Goal: Transaction & Acquisition: Purchase product/service

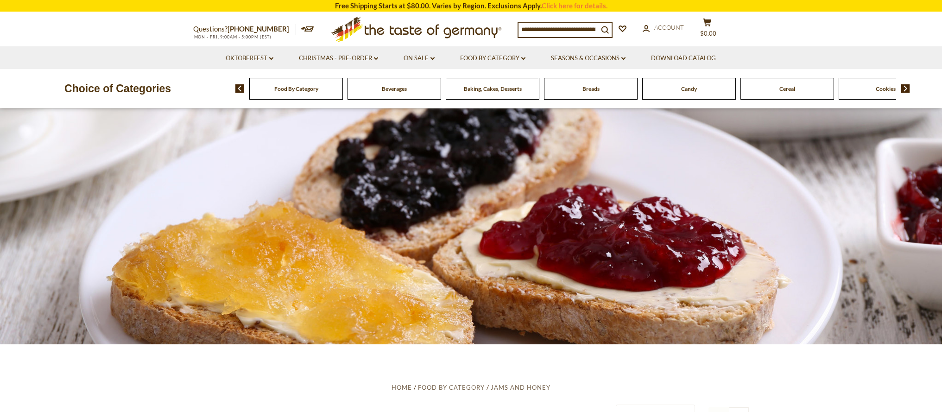
click at [311, 90] on span "Food By Category" at bounding box center [296, 88] width 44 height 7
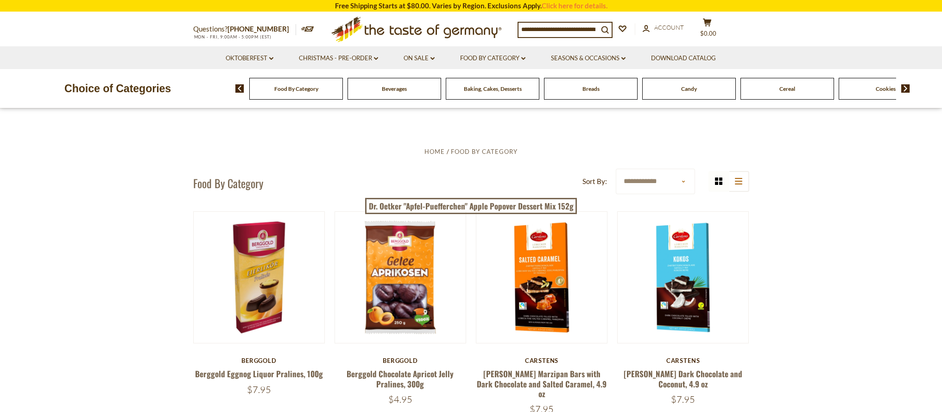
click at [682, 179] on select "**********" at bounding box center [655, 181] width 79 height 25
click at [906, 90] on img at bounding box center [905, 88] width 9 height 8
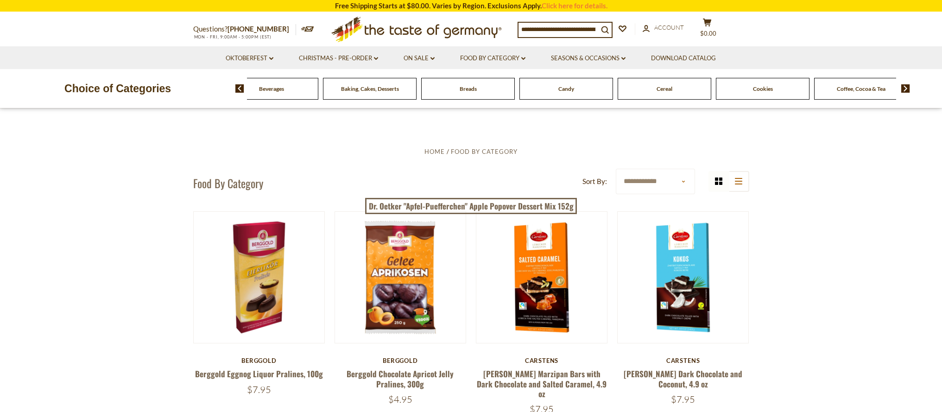
click at [239, 88] on img at bounding box center [239, 88] width 9 height 8
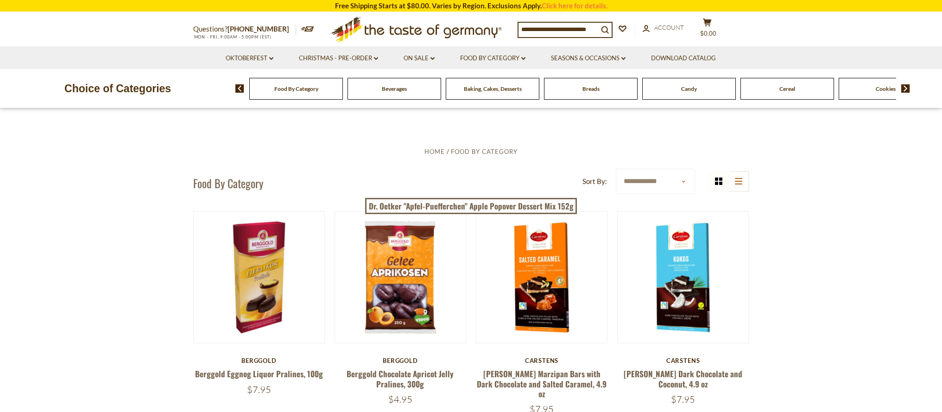
click at [301, 28] on icon at bounding box center [307, 28] width 13 height 5
click at [423, 31] on icon ".st0{fill:#EDD300;} .st1{fill:#D33E21;}" at bounding box center [416, 30] width 173 height 34
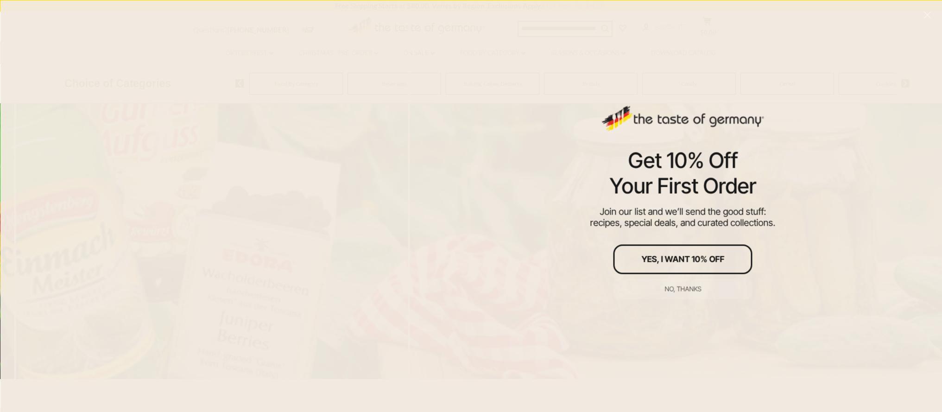
scroll to position [138, 0]
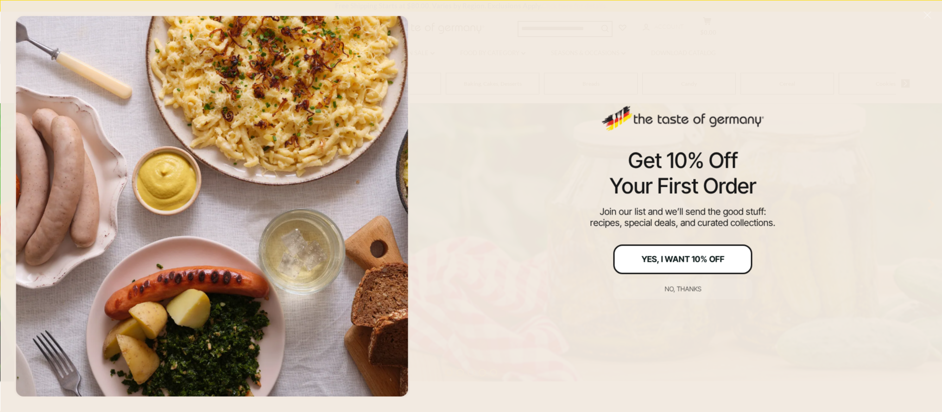
click at [687, 264] on button "Yes, I Want 10% Off" at bounding box center [682, 259] width 139 height 30
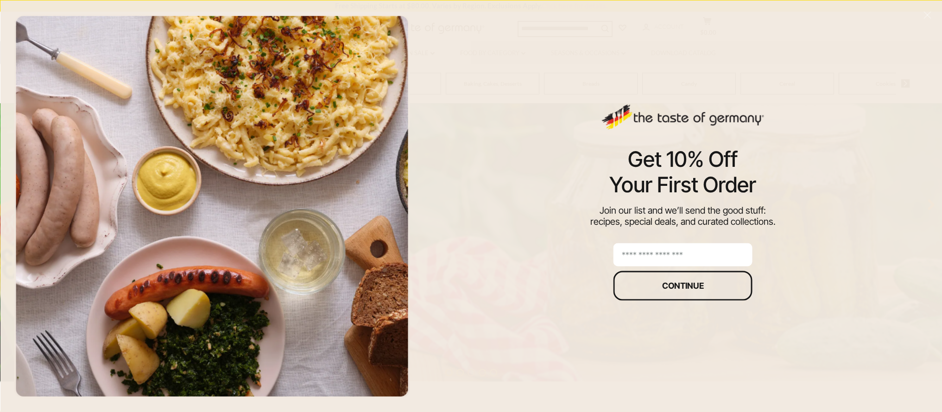
scroll to position [139, 0]
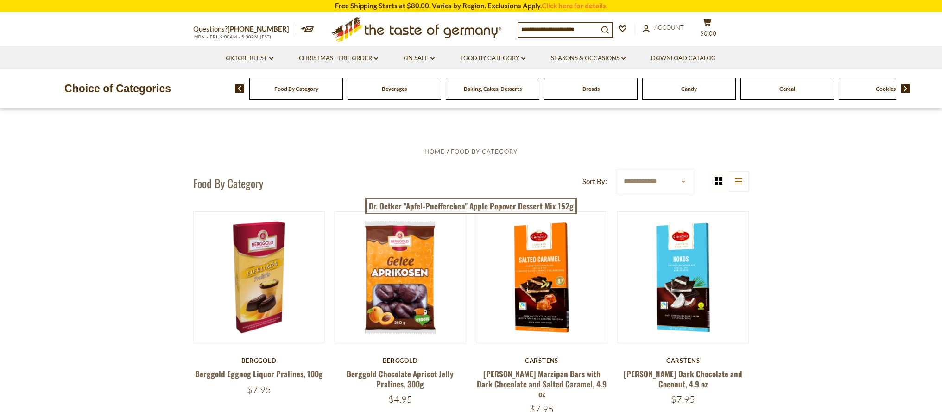
click at [434, 29] on icon ".st0{fill:#EDD300;} .st1{fill:#D33E21;}" at bounding box center [416, 30] width 173 height 34
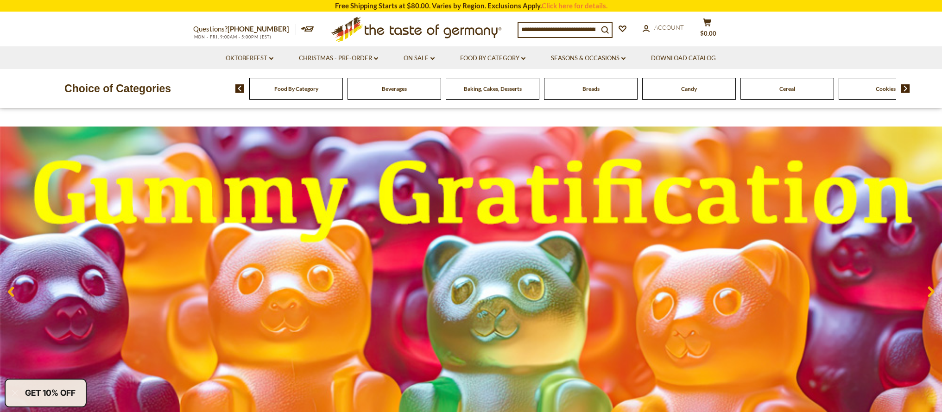
scroll to position [38, 0]
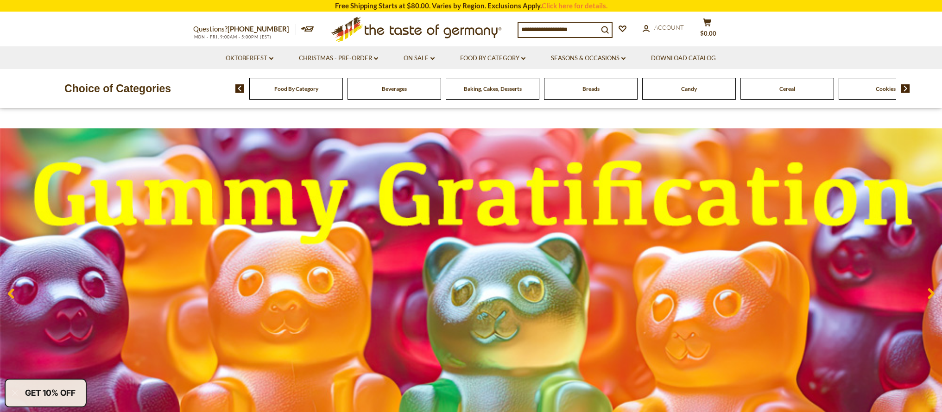
click at [291, 94] on div "Food By Category" at bounding box center [296, 89] width 94 height 22
click at [343, 98] on div "Baking, Cakes, Desserts" at bounding box center [296, 89] width 94 height 22
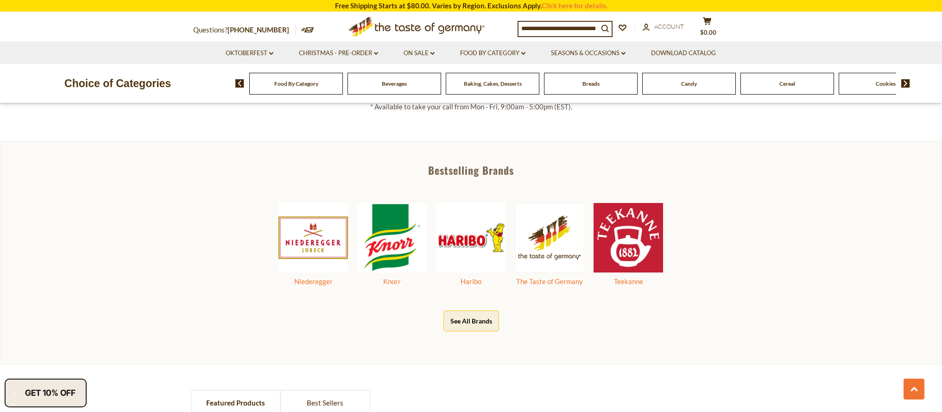
scroll to position [481, 0]
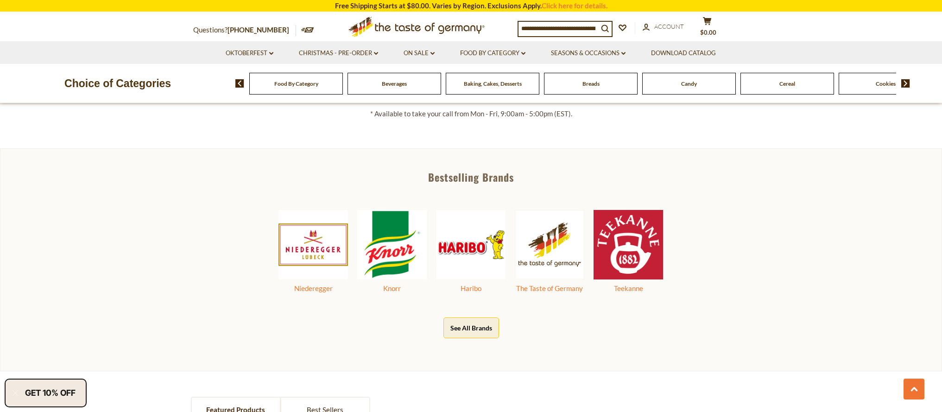
click at [544, 27] on input at bounding box center [558, 28] width 80 height 13
type input "***"
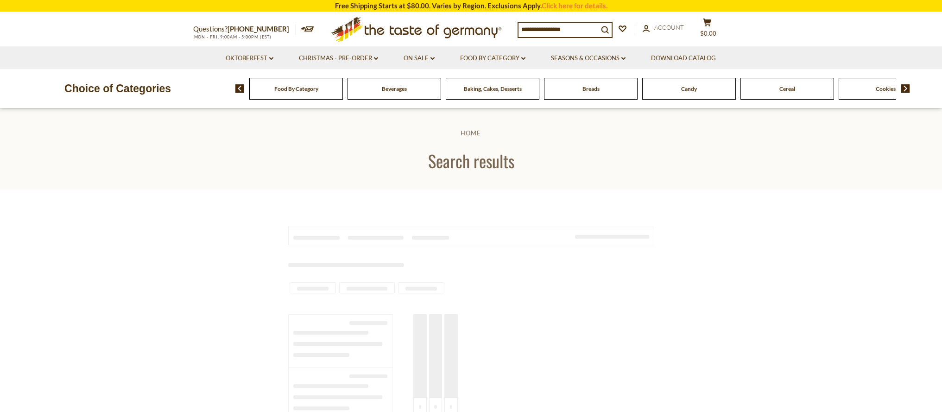
type input "***"
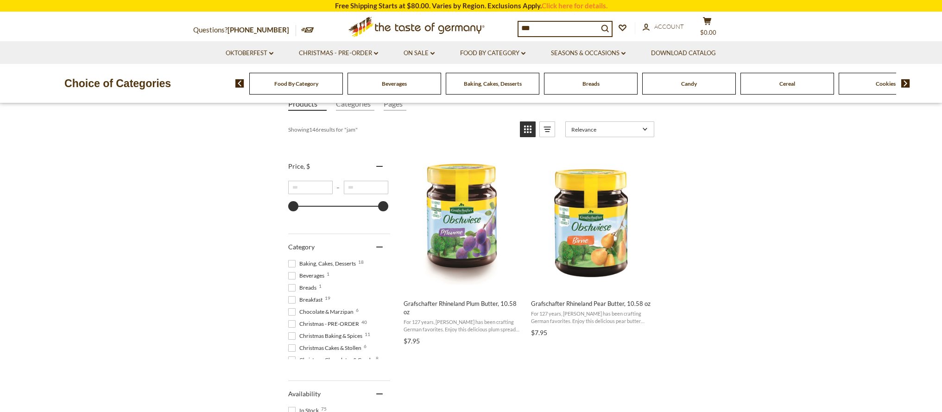
scroll to position [129, 0]
click at [582, 287] on button "Add to cart" at bounding box center [591, 283] width 122 height 20
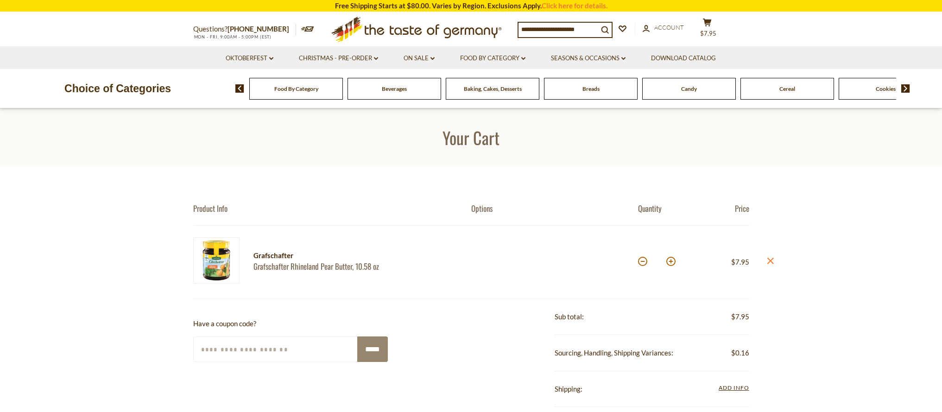
click at [343, 93] on div "Cookies" at bounding box center [296, 89] width 94 height 22
click at [873, 87] on span "Cookies" at bounding box center [881, 88] width 20 height 7
click at [873, 88] on span "Cookies" at bounding box center [880, 88] width 20 height 7
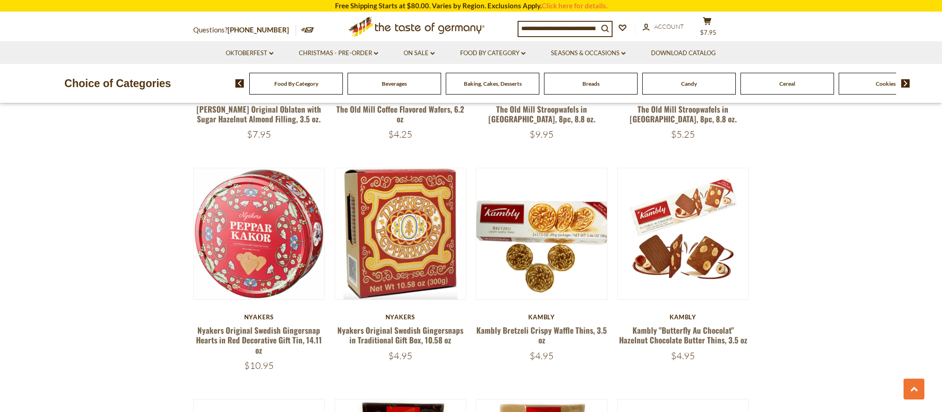
scroll to position [1400, 0]
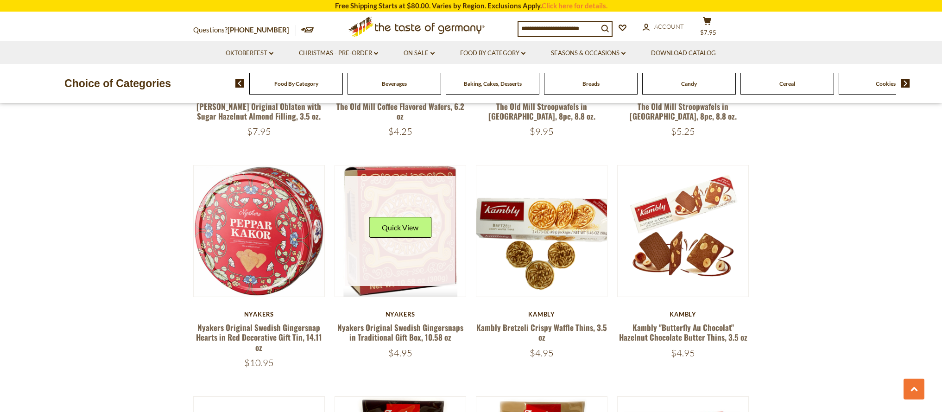
click at [417, 274] on link at bounding box center [400, 231] width 110 height 110
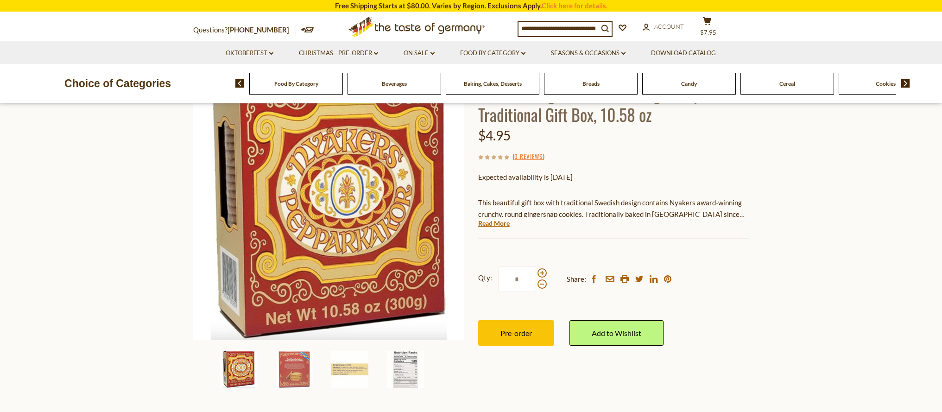
scroll to position [55, 0]
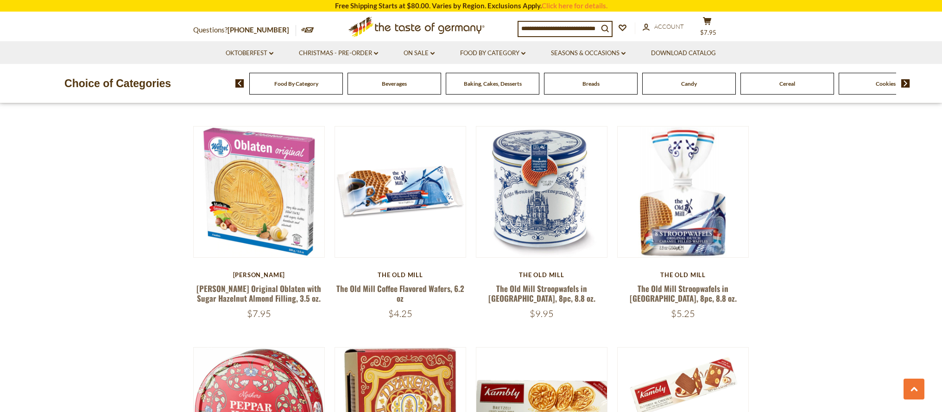
scroll to position [1215, 0]
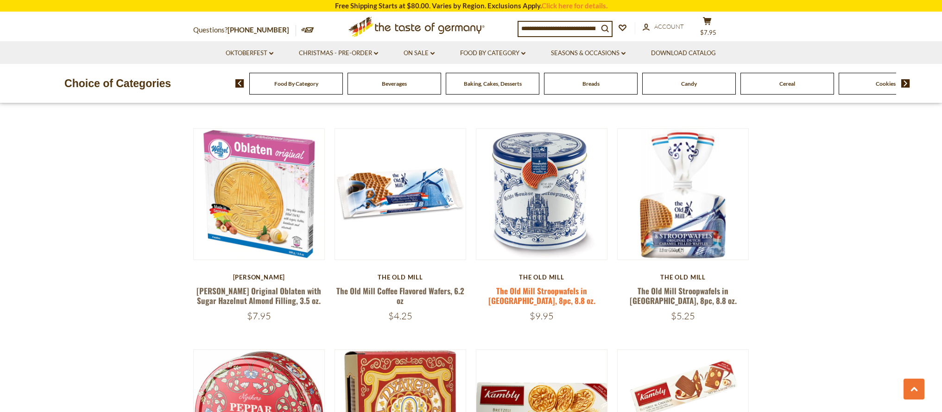
click at [535, 289] on link "The Old Mill Stroopwafels in [GEOGRAPHIC_DATA], 8pc, 8.8 oz." at bounding box center [541, 295] width 107 height 21
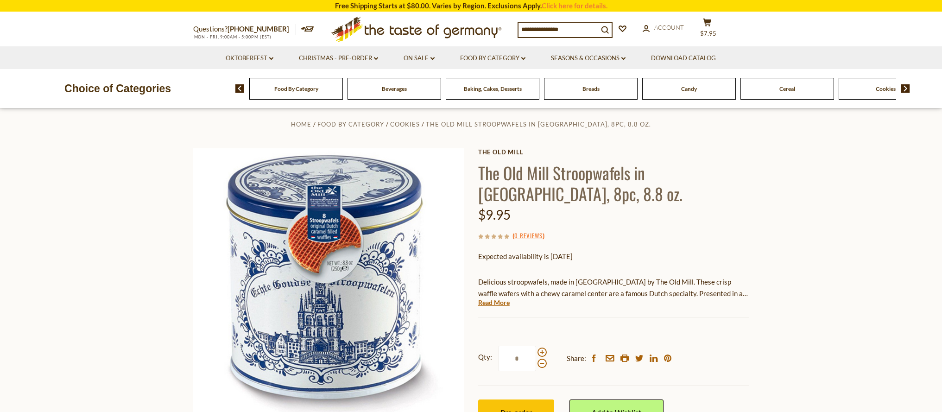
scroll to position [12, 0]
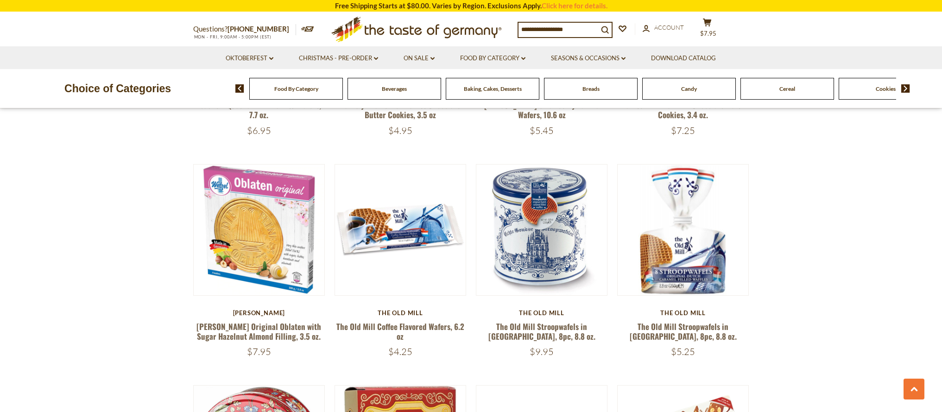
scroll to position [1215, 0]
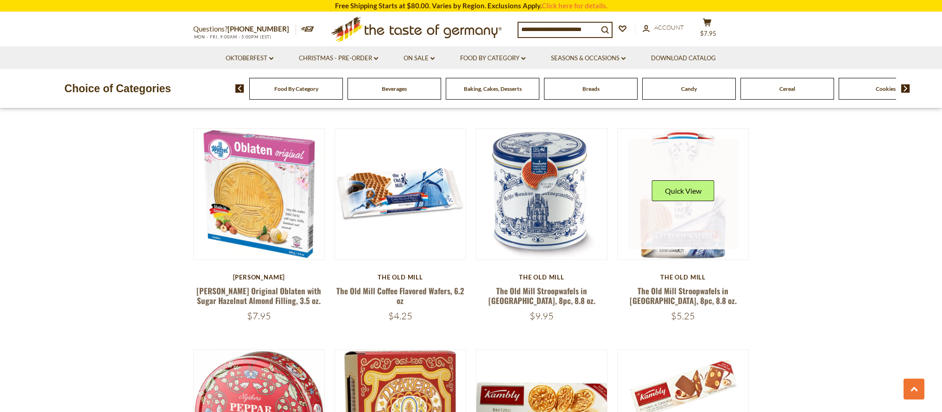
click at [681, 215] on link at bounding box center [683, 194] width 110 height 110
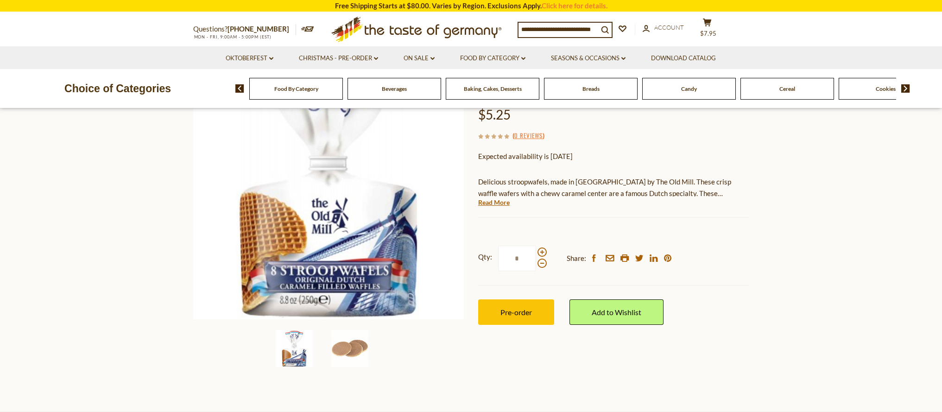
scroll to position [109, 0]
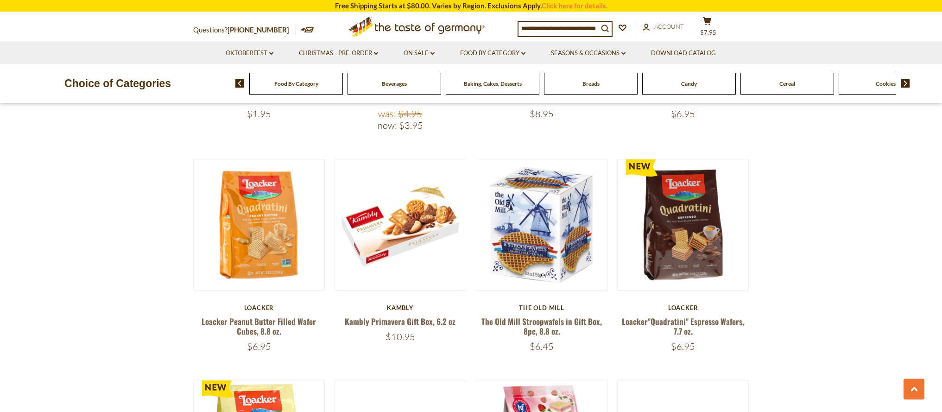
scroll to position [743, 0]
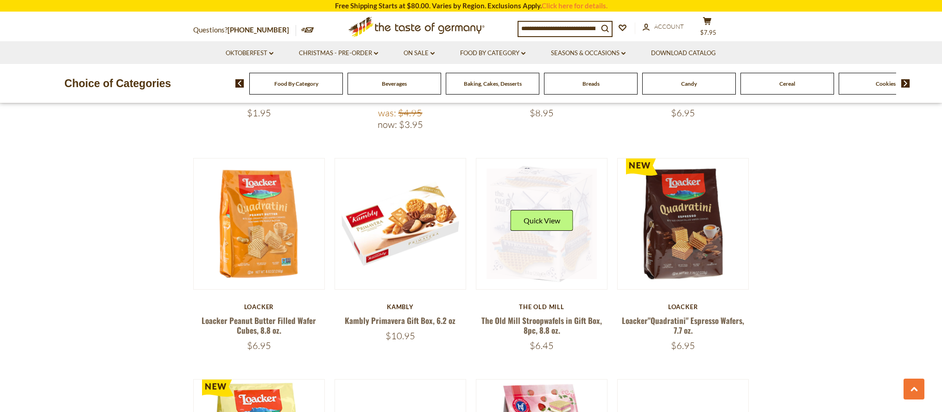
click at [533, 275] on link at bounding box center [541, 224] width 110 height 110
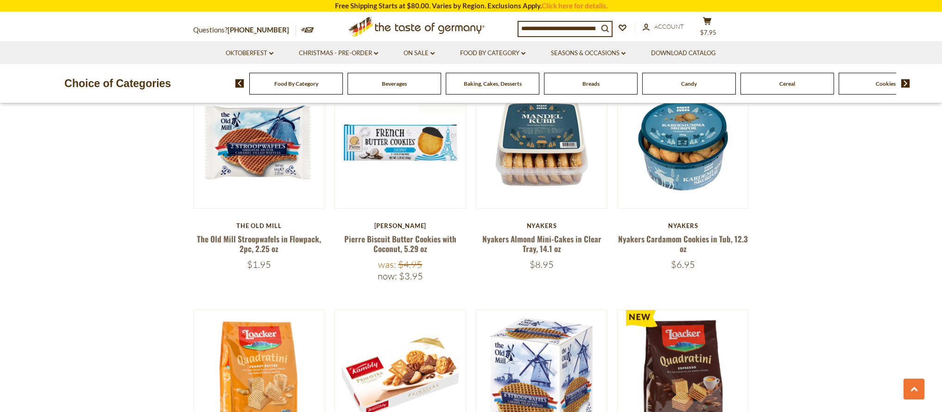
scroll to position [557, 0]
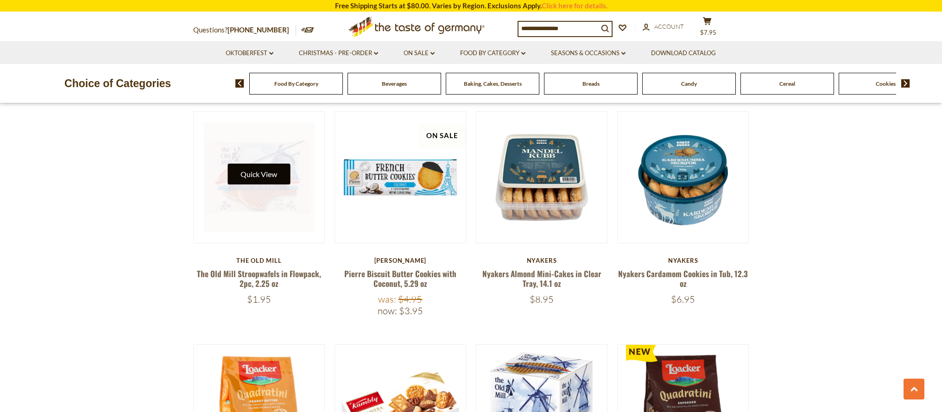
click at [261, 170] on div "Quick View" at bounding box center [259, 177] width 110 height 110
click at [259, 172] on button "Quick View" at bounding box center [258, 174] width 63 height 21
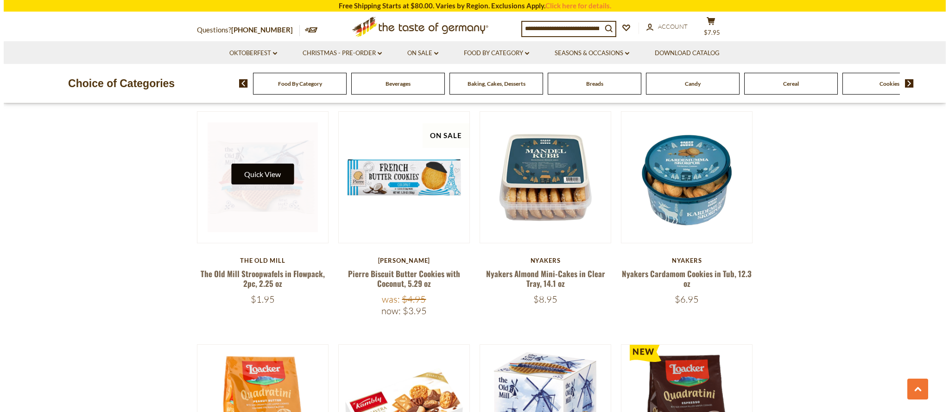
scroll to position [559, 0]
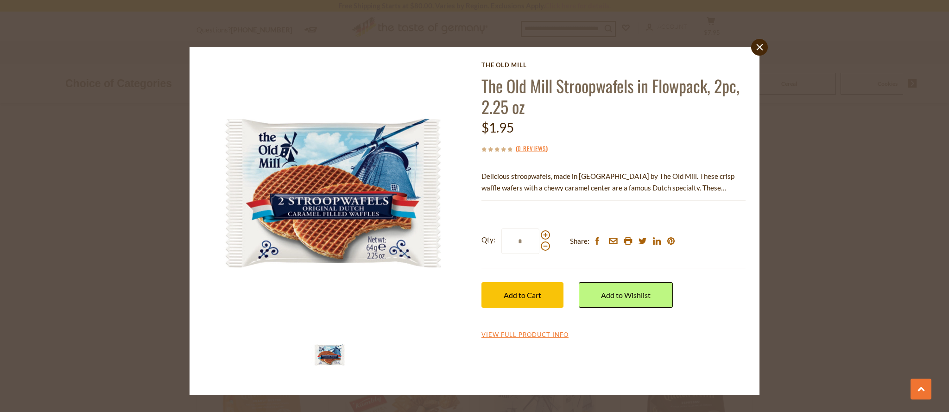
click at [762, 48] on icon "close" at bounding box center [759, 47] width 7 height 7
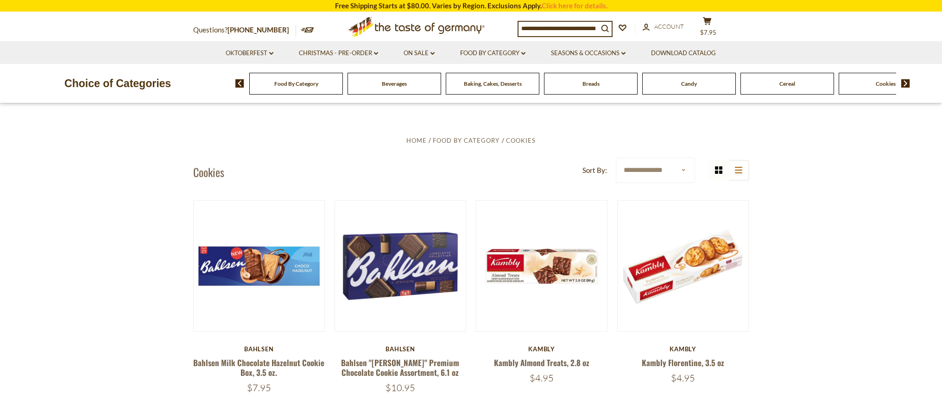
scroll to position [240, 0]
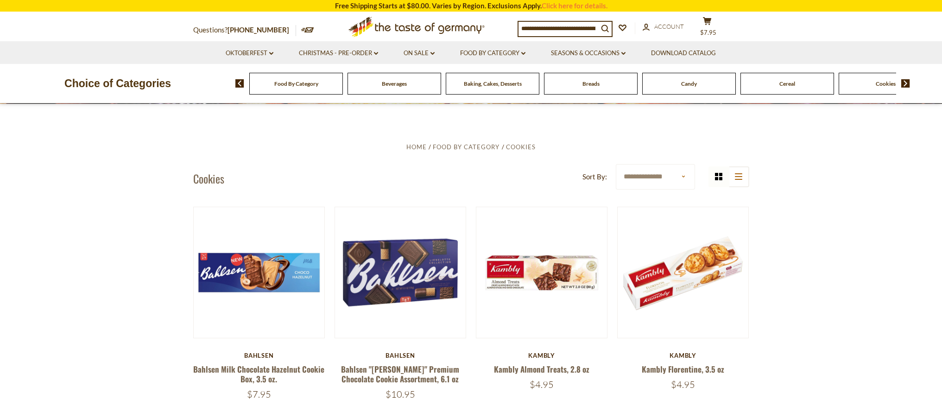
click at [537, 27] on input at bounding box center [558, 28] width 80 height 13
type input "**********"
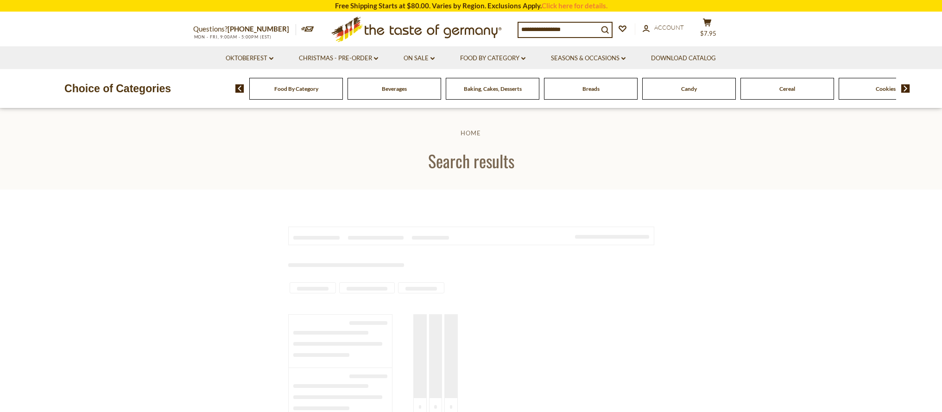
type input "**********"
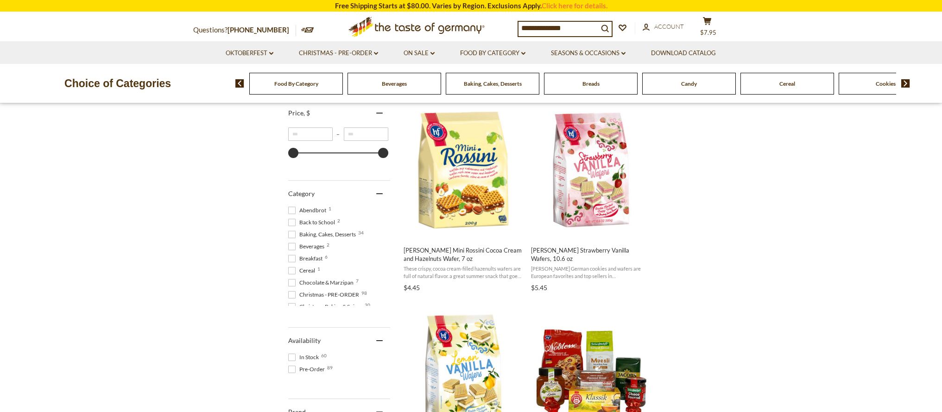
scroll to position [185, 0]
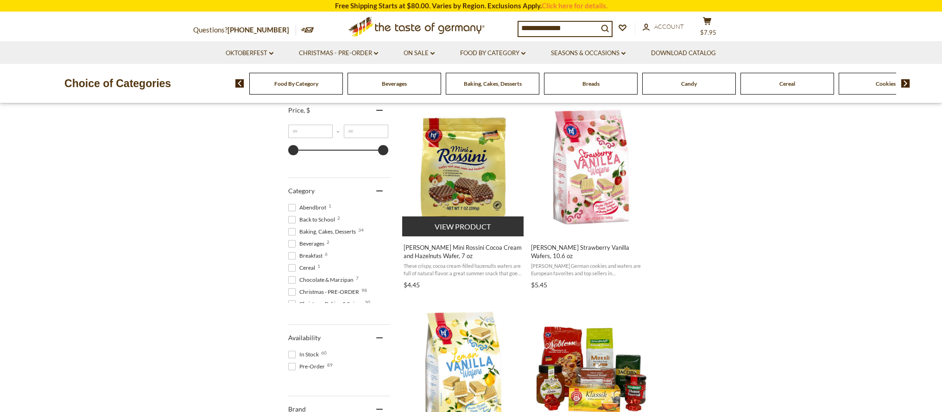
click at [460, 209] on img "Hans Freitag Mini Rossini Cocoa Cream and Hazelnuts Wafer, 7 oz" at bounding box center [463, 167] width 123 height 123
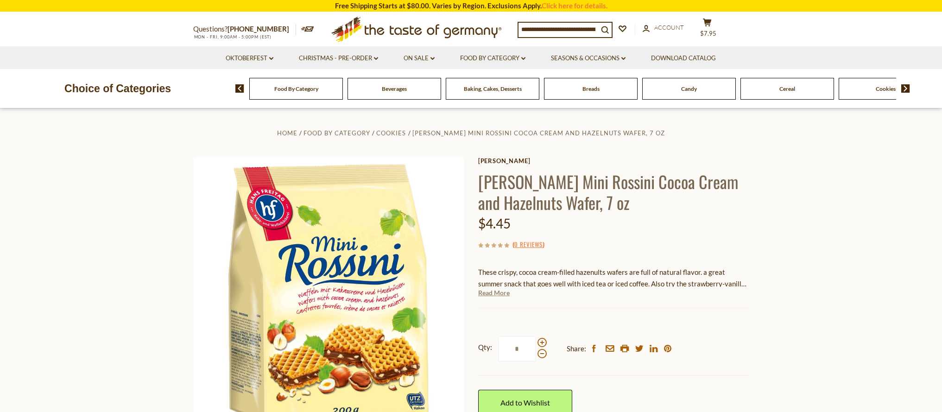
click at [490, 289] on link "Read More" at bounding box center [494, 292] width 32 height 9
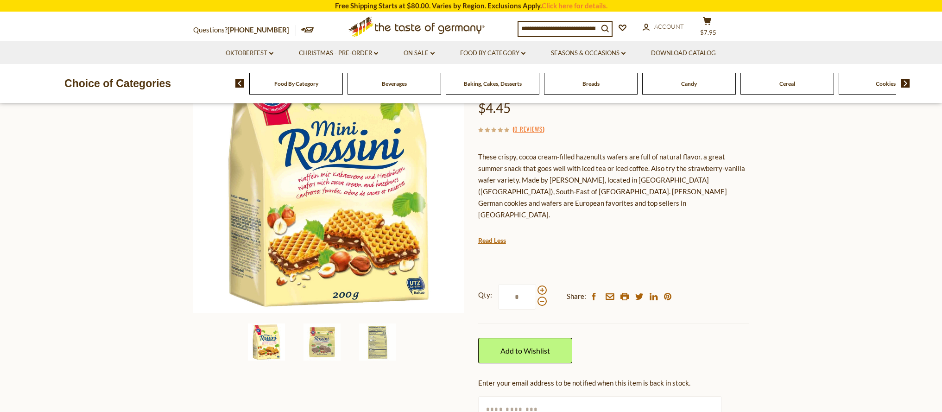
scroll to position [116, 0]
